Goal: Task Accomplishment & Management: Use online tool/utility

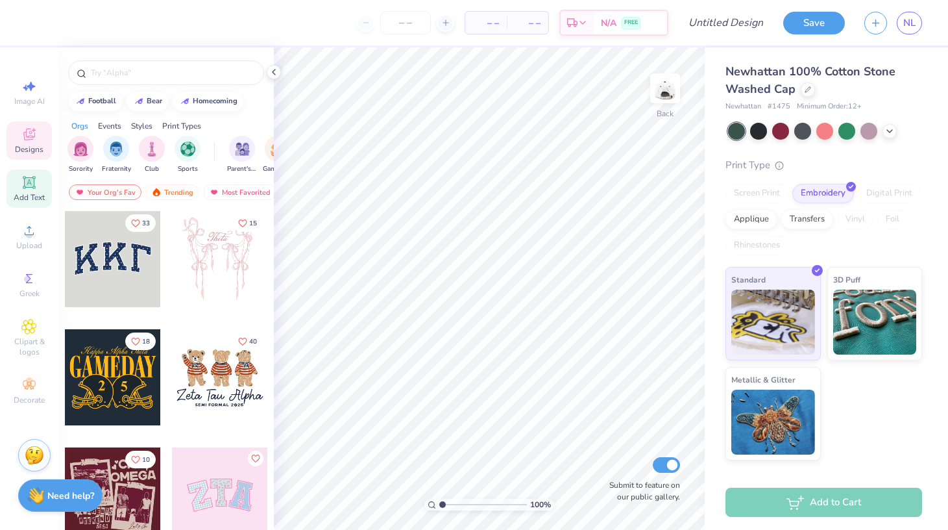
click at [22, 195] on span "Add Text" at bounding box center [29, 197] width 31 height 10
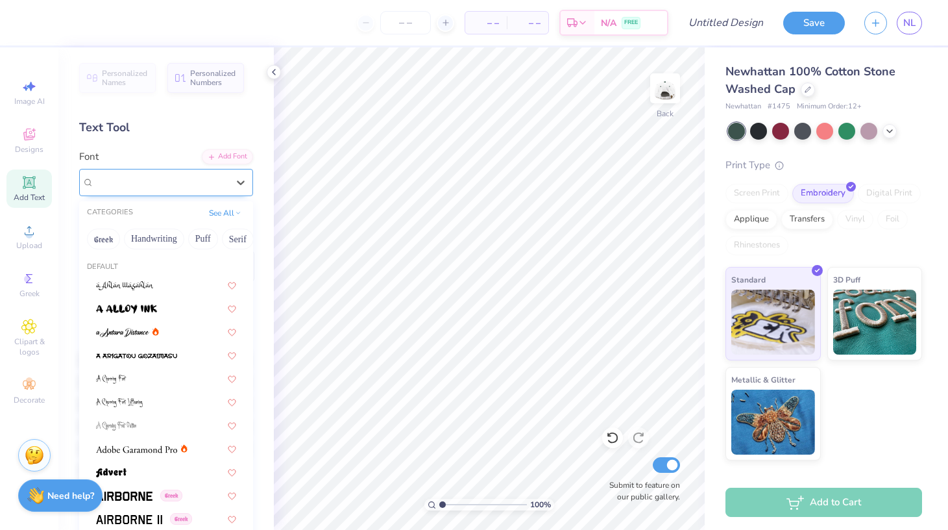
click at [140, 188] on div "Super Dream" at bounding box center [161, 182] width 136 height 20
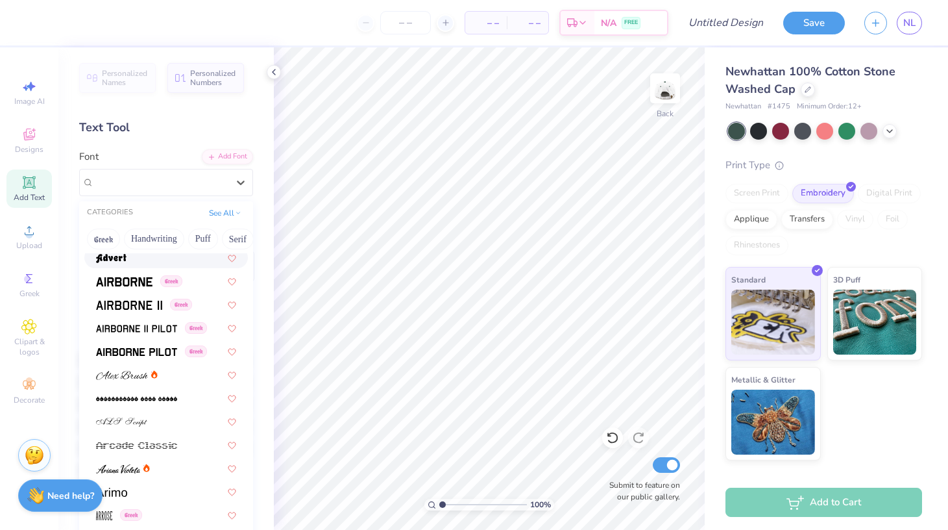
scroll to position [215, 0]
click at [138, 306] on img at bounding box center [129, 304] width 66 height 9
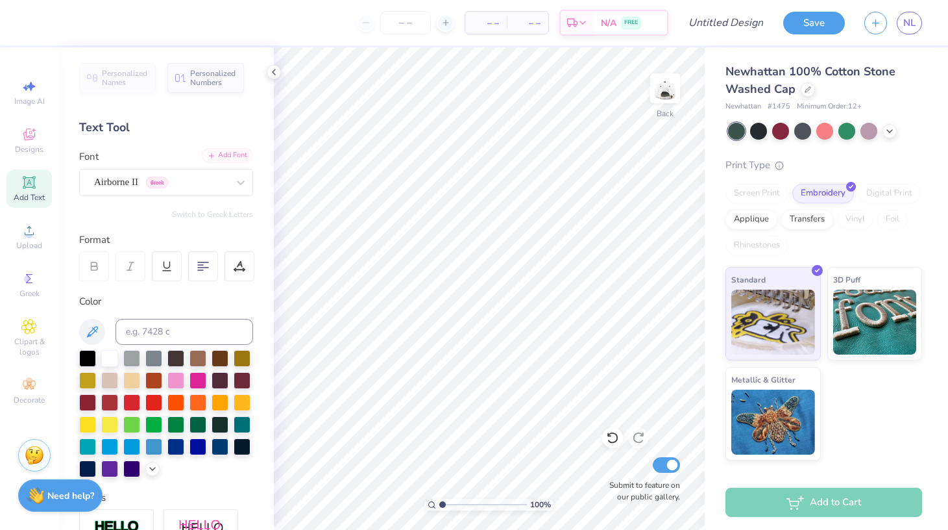
click at [223, 154] on div "Add Font" at bounding box center [227, 155] width 51 height 15
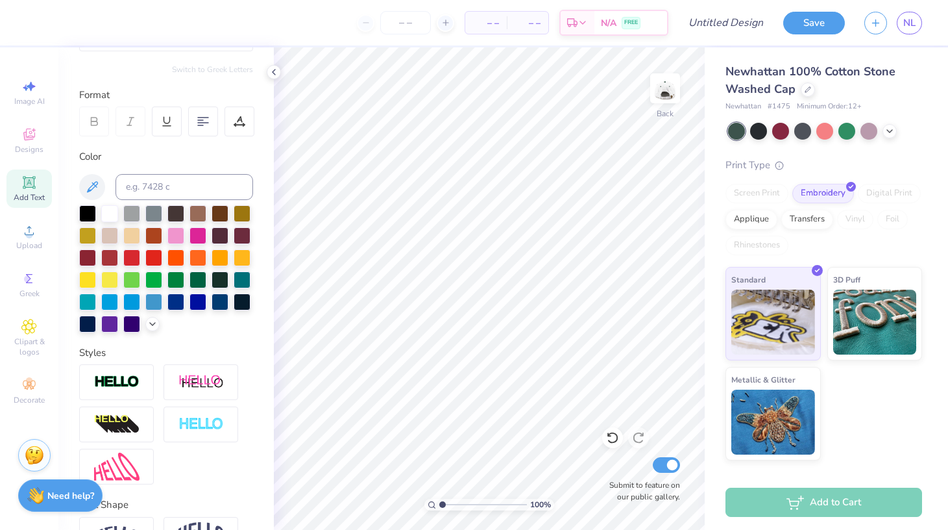
scroll to position [153, 0]
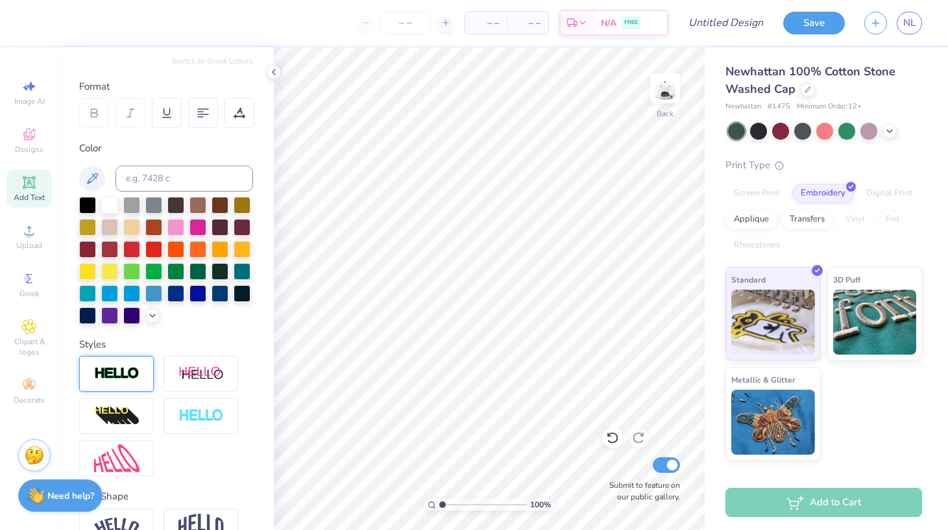
click at [128, 380] on img at bounding box center [116, 373] width 45 height 15
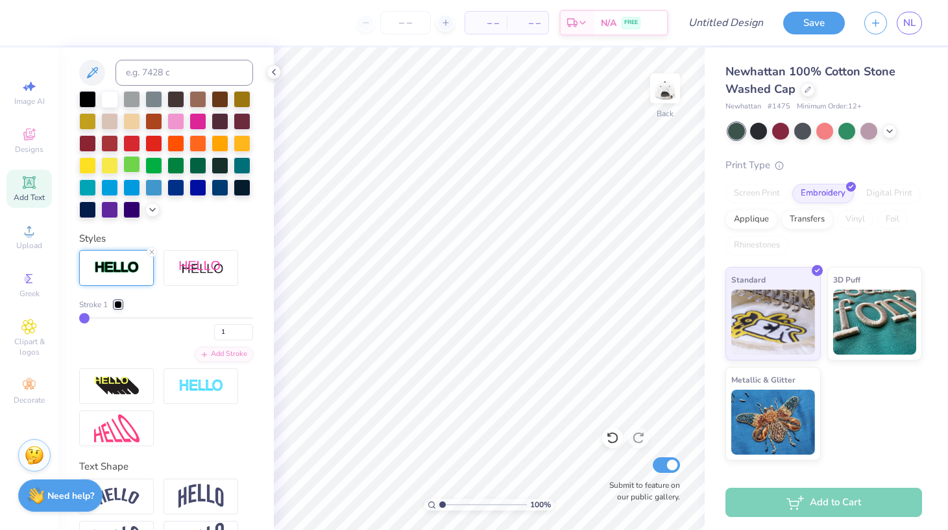
scroll to position [0, 0]
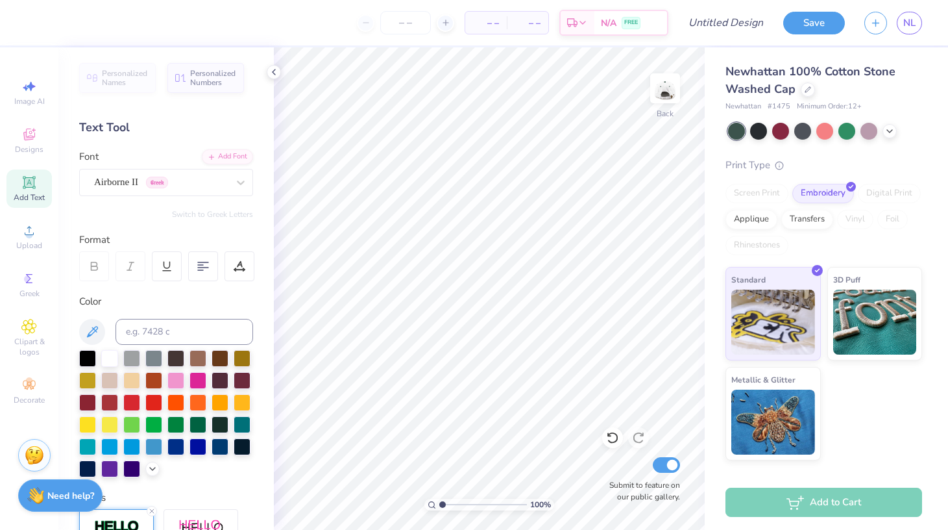
click at [197, 127] on div "Text Tool" at bounding box center [166, 128] width 174 height 18
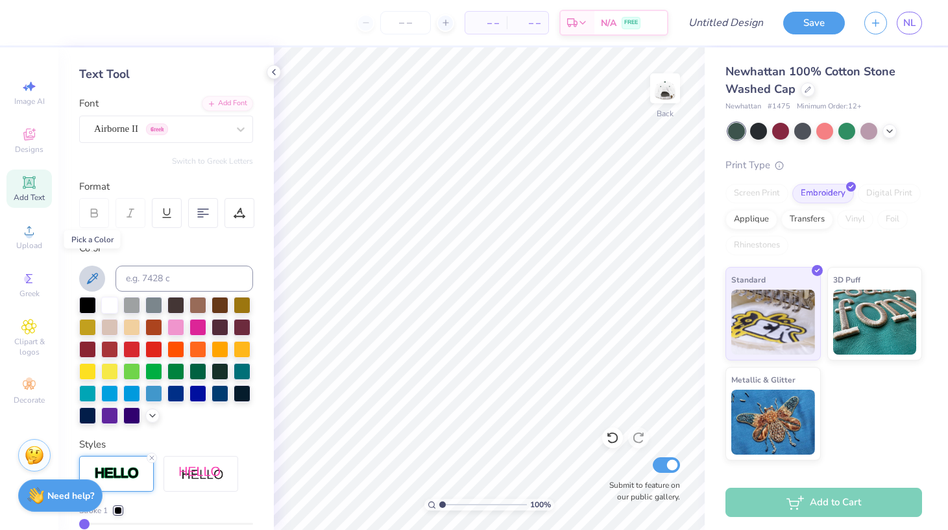
scroll to position [66, 0]
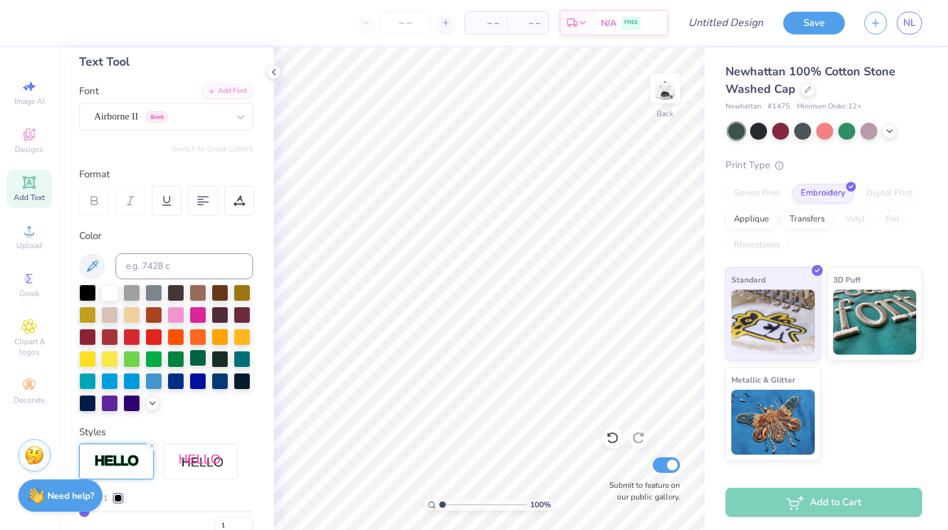
click at [202, 360] on div at bounding box center [198, 357] width 17 height 17
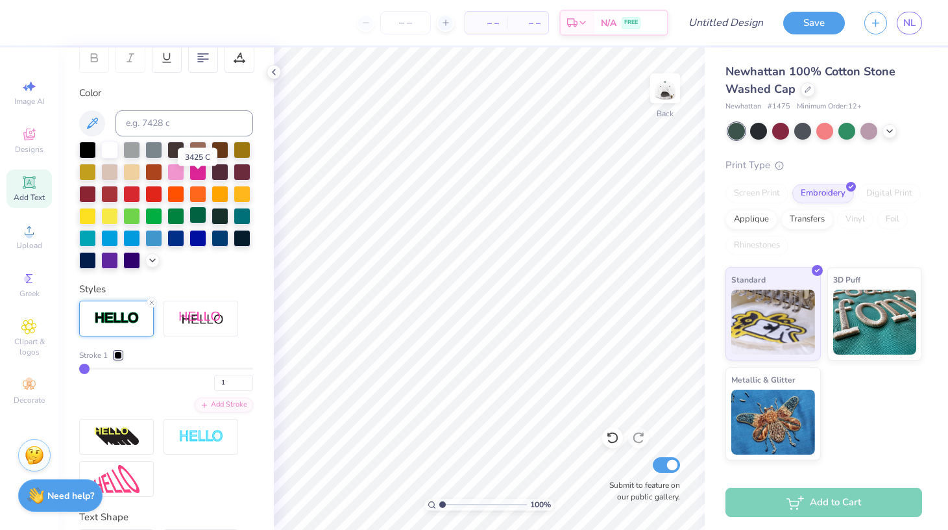
scroll to position [300, 0]
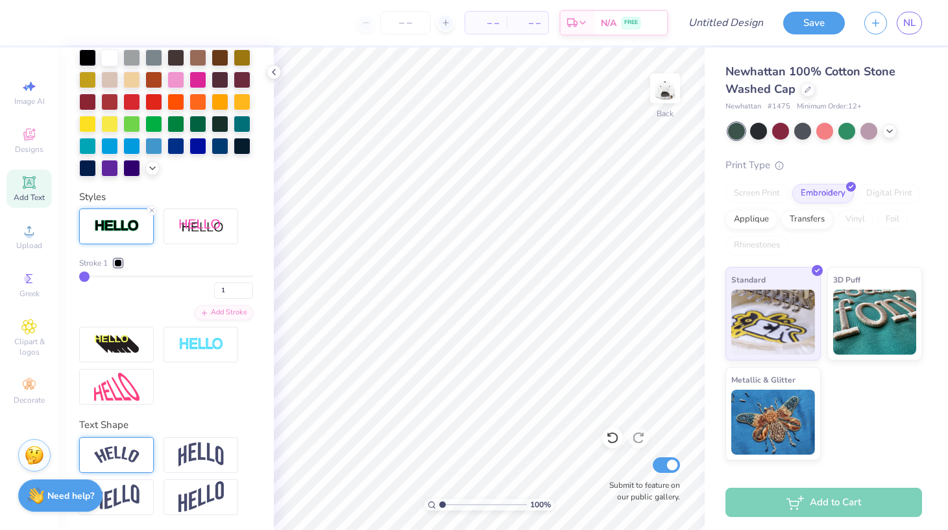
click at [129, 459] on img at bounding box center [116, 455] width 45 height 18
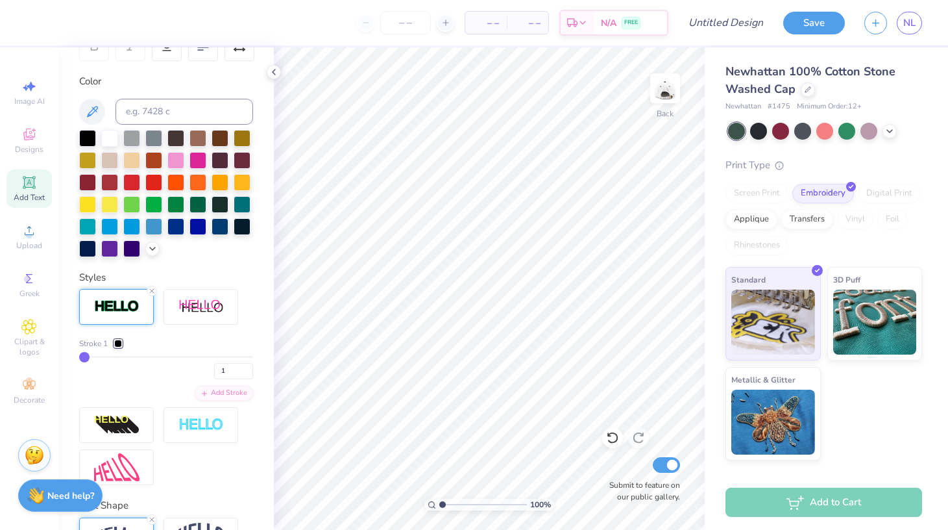
scroll to position [112, 0]
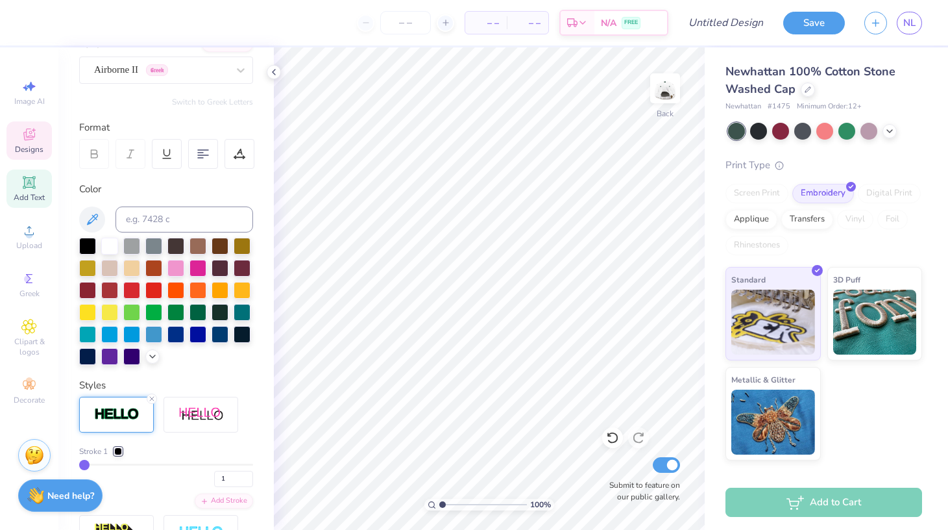
click at [29, 142] on div "Designs" at bounding box center [28, 140] width 45 height 38
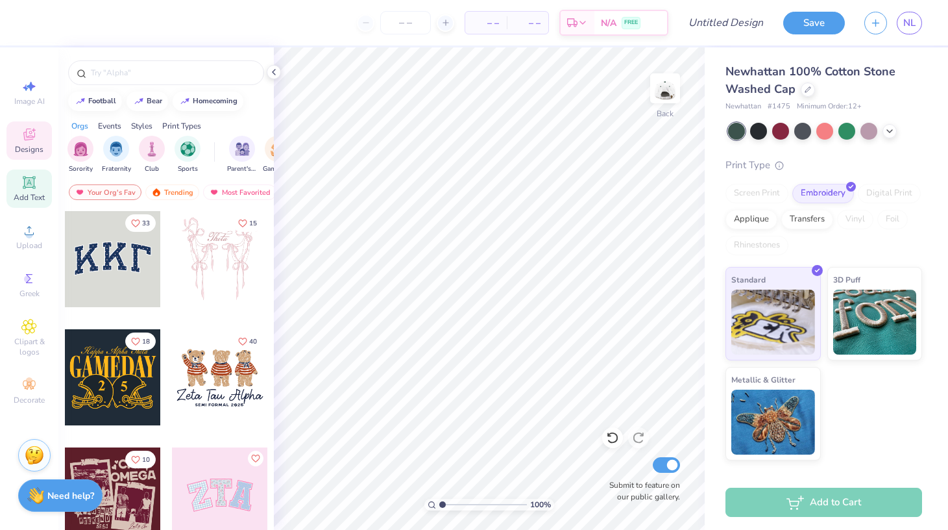
click at [28, 182] on icon at bounding box center [29, 182] width 12 height 12
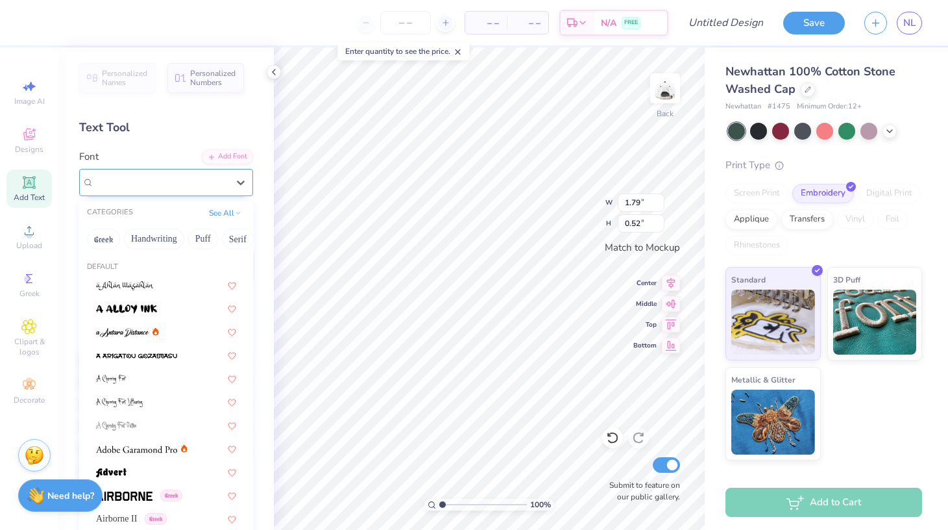
click at [168, 182] on div "Super Dream" at bounding box center [161, 182] width 136 height 20
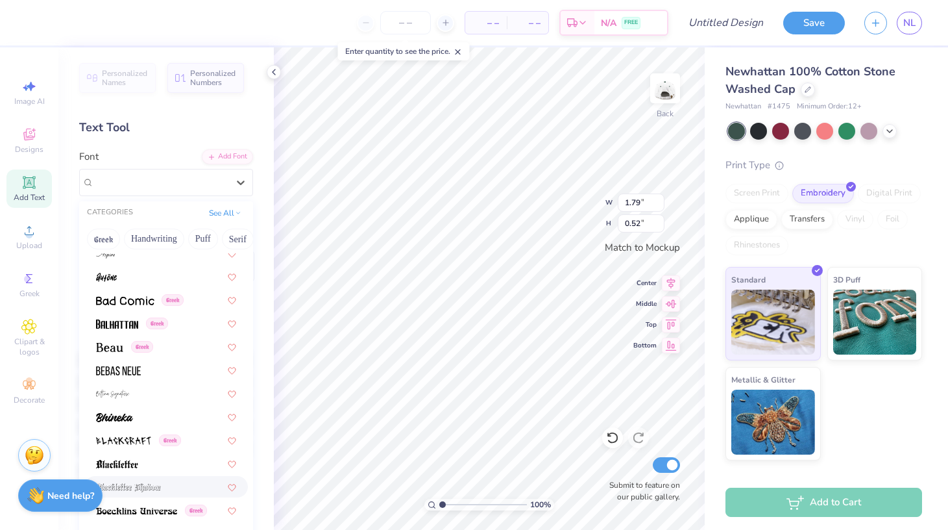
scroll to position [524, 0]
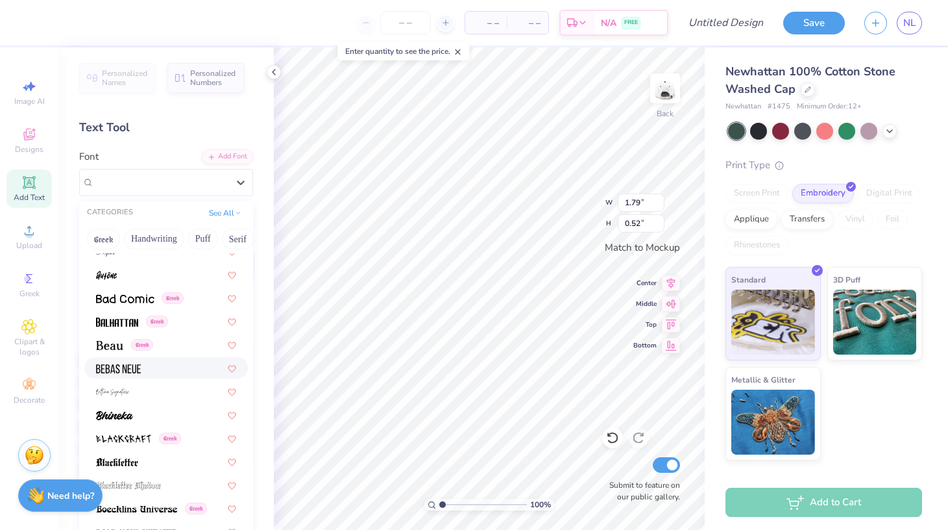
click at [144, 370] on div at bounding box center [166, 368] width 140 height 14
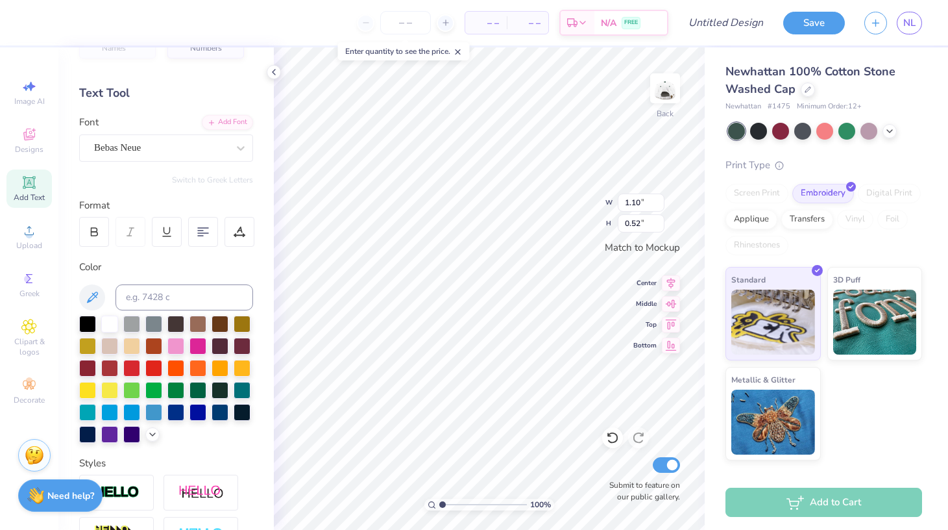
scroll to position [36, 0]
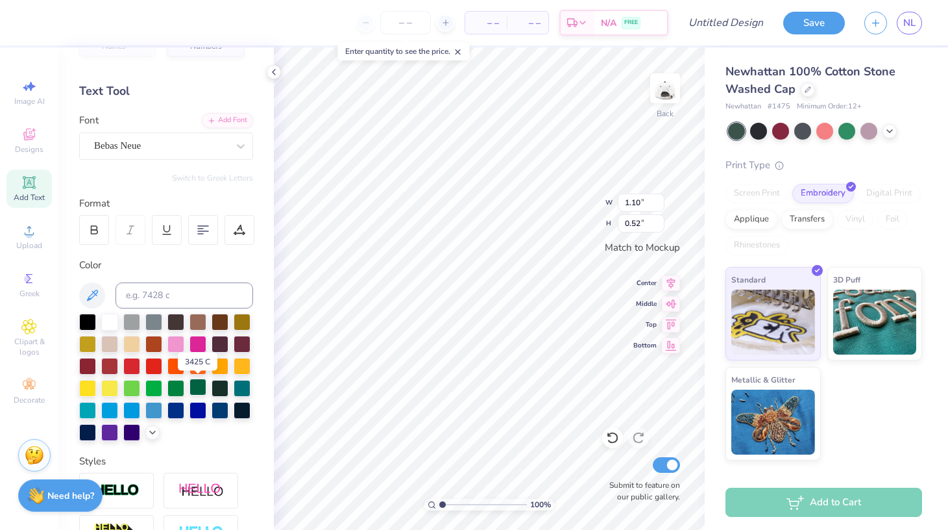
click at [201, 389] on div at bounding box center [198, 386] width 17 height 17
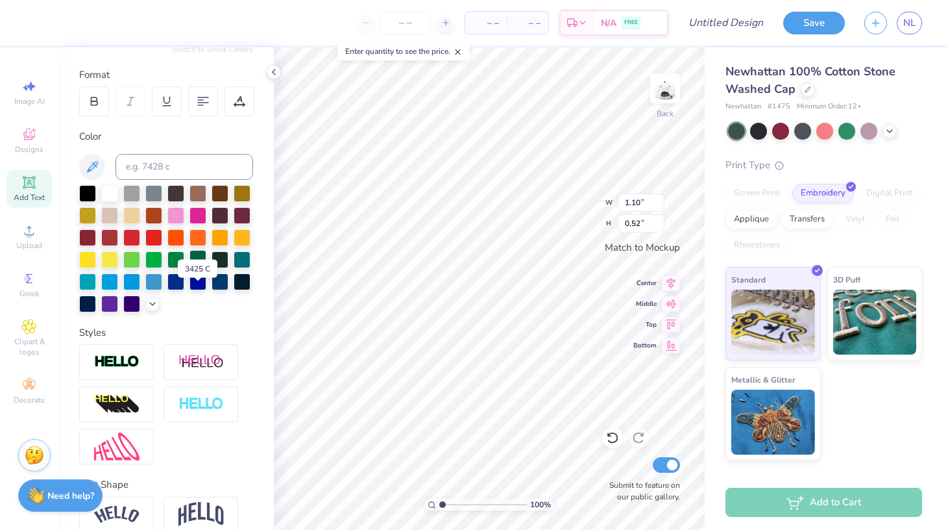
scroll to position [180, 0]
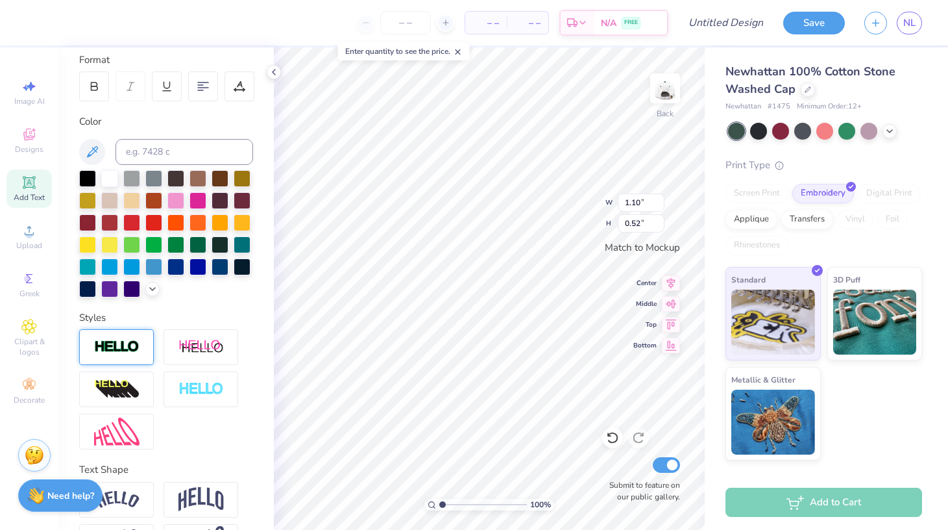
click at [145, 356] on div at bounding box center [116, 347] width 75 height 36
type input "1.11"
type input "0.53"
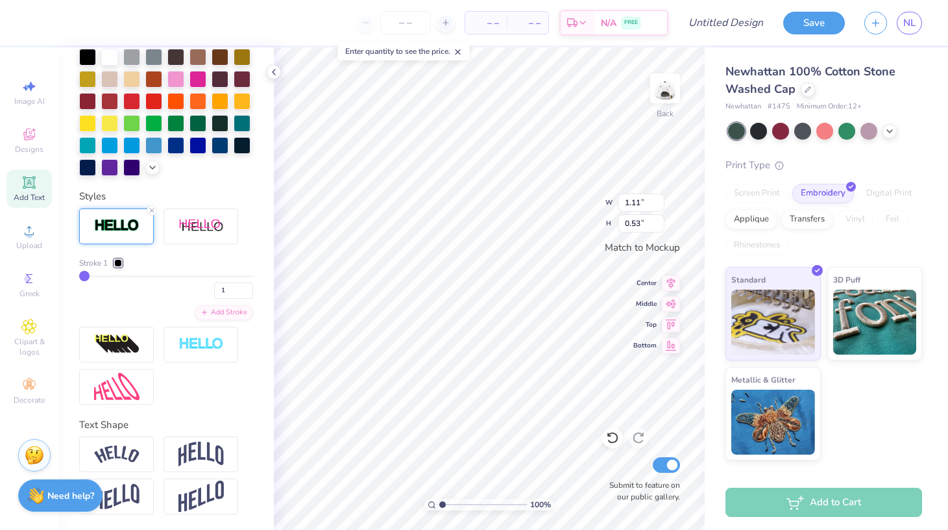
scroll to position [350, 0]
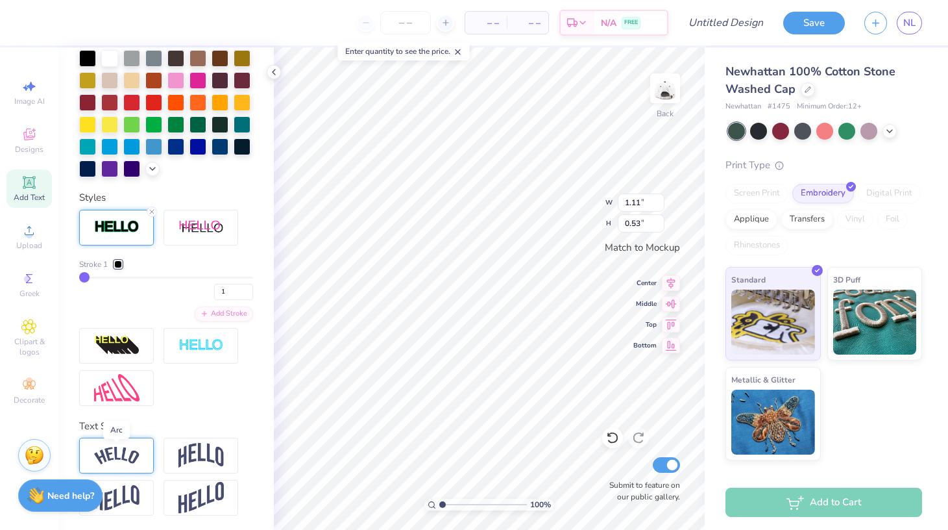
click at [123, 450] on img at bounding box center [116, 456] width 45 height 18
type input "1.85"
type input "0.64"
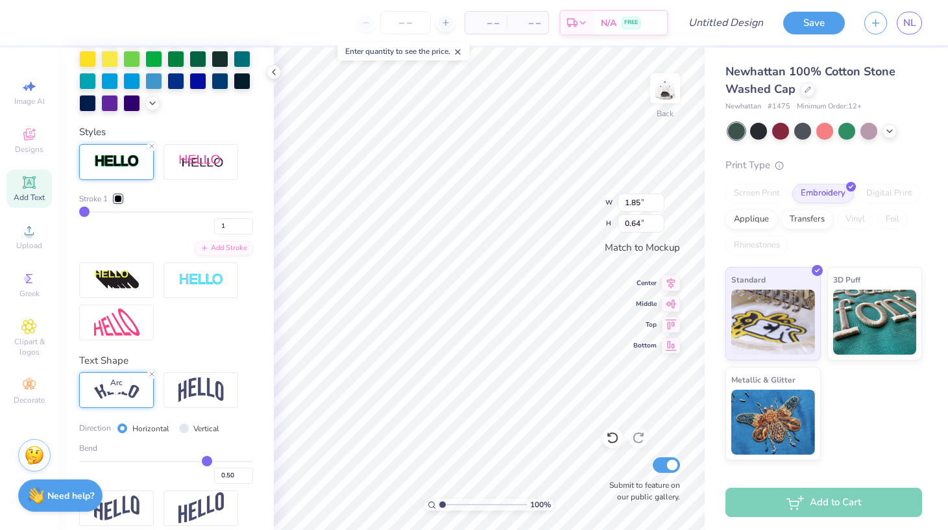
scroll to position [426, 0]
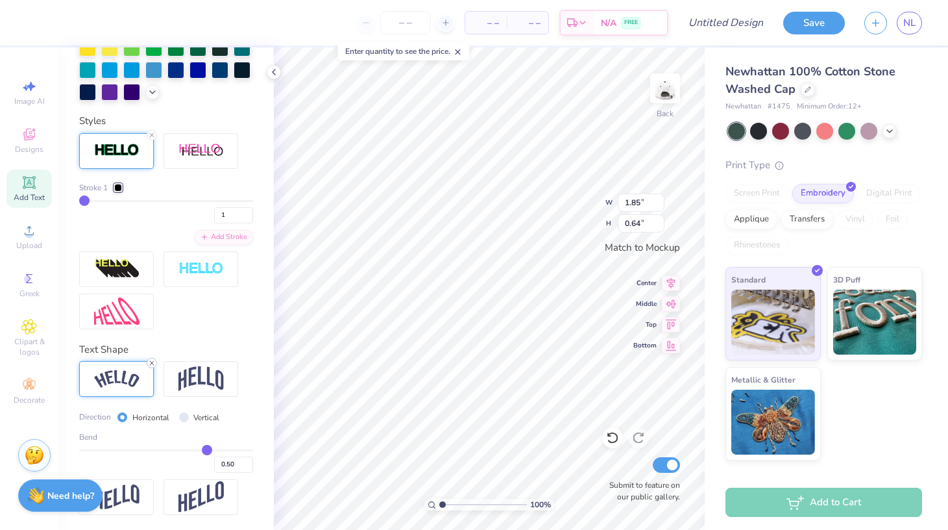
click at [151, 361] on icon at bounding box center [152, 363] width 8 height 8
type input "1.11"
type input "0.53"
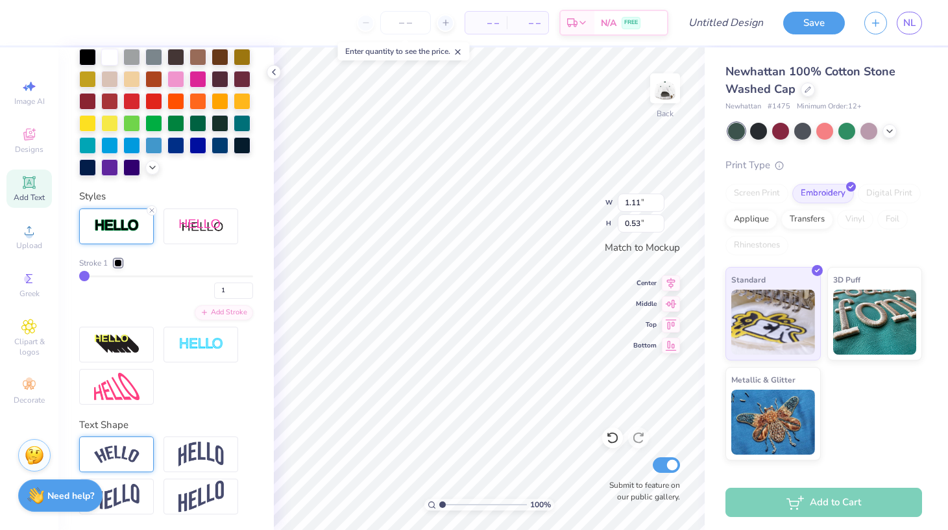
scroll to position [0, 0]
type textarea "T"
type textarea "Gamma Phi Beta"
click at [586, 187] on div "100 % Back W 1.11 1.11 " H 0.53 0.53 " Match to [GEOGRAPHIC_DATA] Middle Top Bo…" at bounding box center [489, 288] width 431 height 482
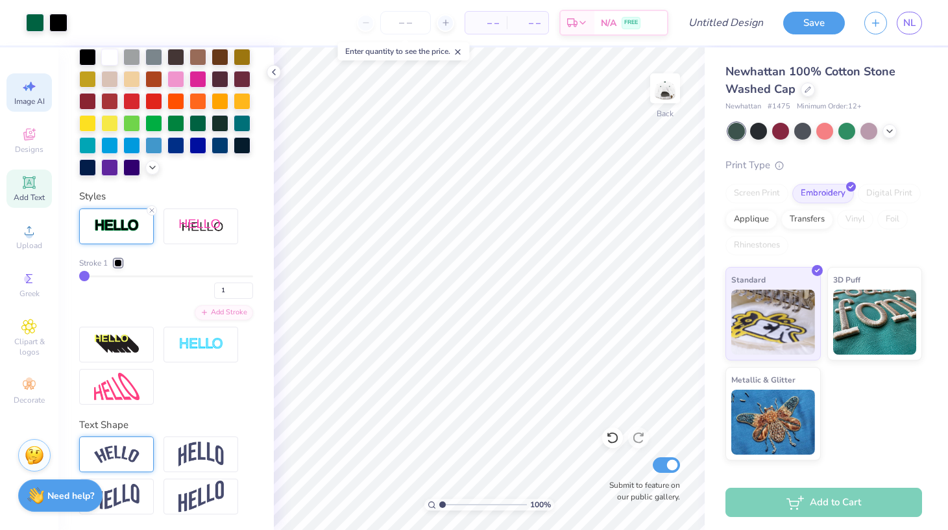
click at [28, 87] on icon at bounding box center [31, 87] width 9 height 10
select select "4"
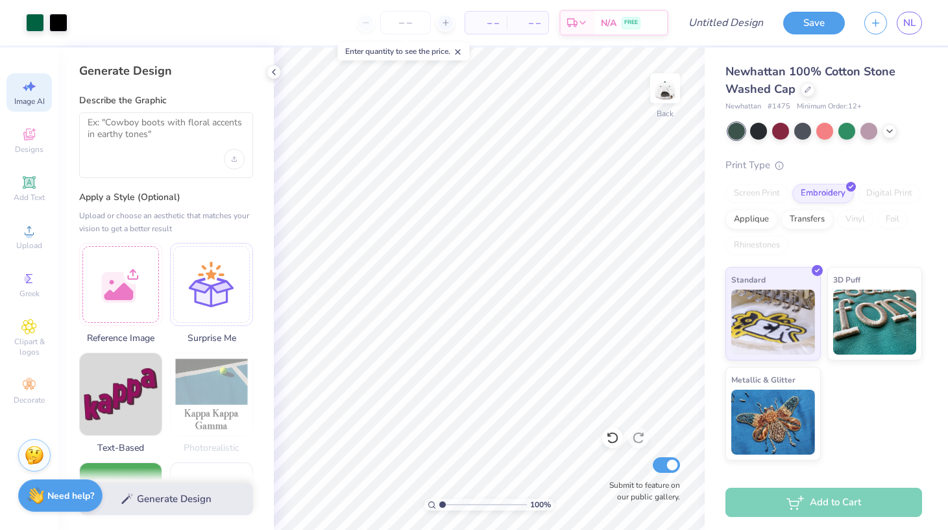
click at [143, 162] on div at bounding box center [166, 145] width 174 height 66
click at [135, 139] on textarea at bounding box center [166, 133] width 157 height 32
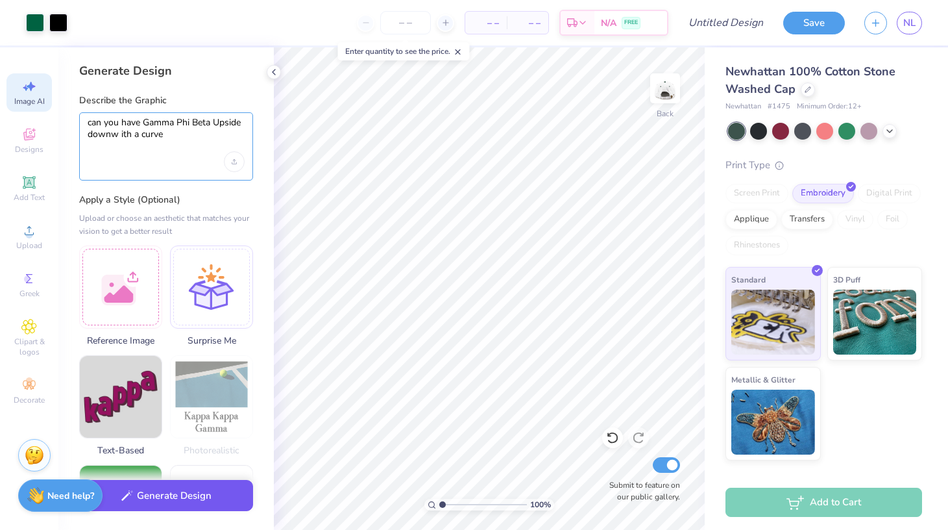
type textarea "can you have Gamma Phi Beta Upside downw ith a curve"
click at [198, 494] on button "Generate Design" at bounding box center [166, 496] width 174 height 32
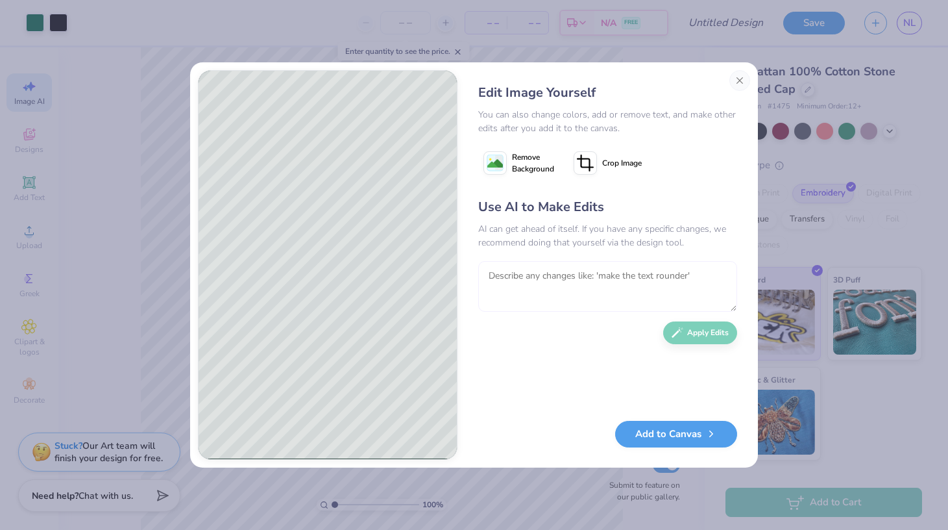
click at [641, 291] on textarea at bounding box center [607, 286] width 259 height 51
type textarea "the whole saying should be upside down and green"
click at [704, 332] on button "Apply Edits" at bounding box center [700, 329] width 74 height 23
click at [671, 436] on button "Add to Canvas" at bounding box center [676, 430] width 122 height 27
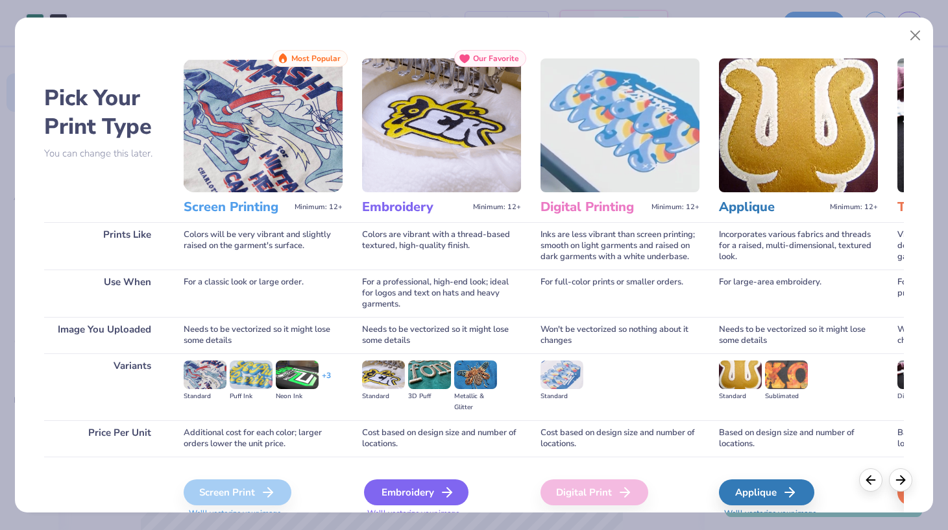
click at [415, 493] on div "Embroidery" at bounding box center [416, 492] width 104 height 26
click at [415, 495] on div "Embroidery" at bounding box center [416, 492] width 104 height 26
